Goal: Obtain resource: Download file/media

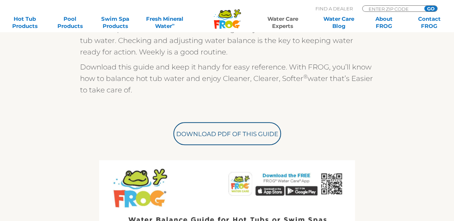
scroll to position [223, 0]
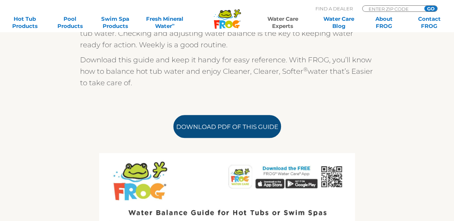
click at [248, 122] on link "Download PDF of this Guide" at bounding box center [227, 126] width 108 height 23
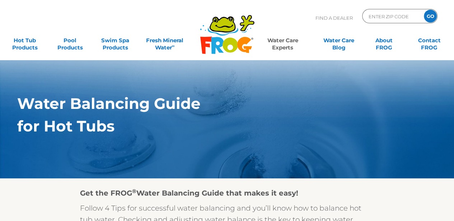
scroll to position [0, 0]
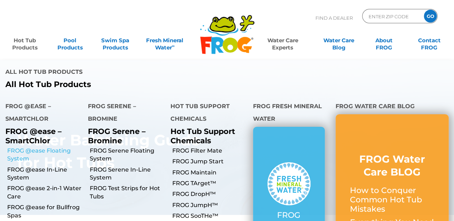
click at [16, 147] on link "FROG @ease Floating System" at bounding box center [44, 155] width 75 height 16
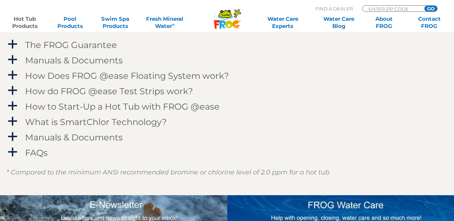
scroll to position [746, 0]
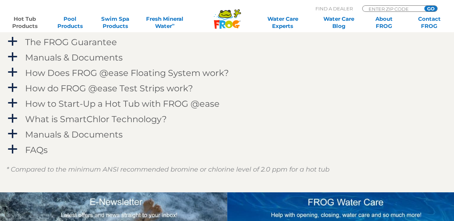
drag, startPoint x: 456, startPoint y: 29, endPoint x: 459, endPoint y: 140, distance: 111.2
click at [15, 101] on span "a" at bounding box center [12, 103] width 11 height 11
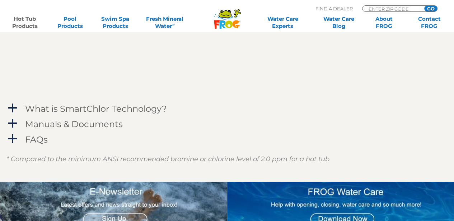
scroll to position [877, 0]
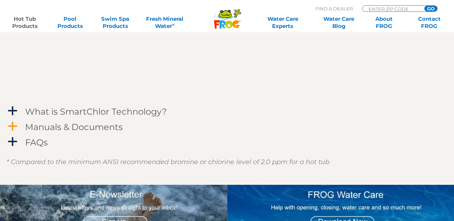
click at [15, 127] on span "a" at bounding box center [12, 126] width 11 height 11
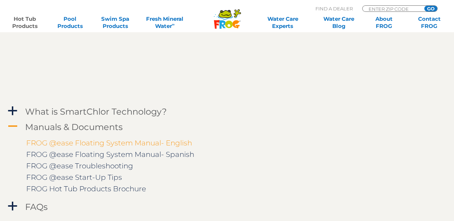
click at [151, 146] on link "FROG @ease Floating System Manual- English" at bounding box center [109, 143] width 166 height 9
